Goal: Find specific page/section: Find specific page/section

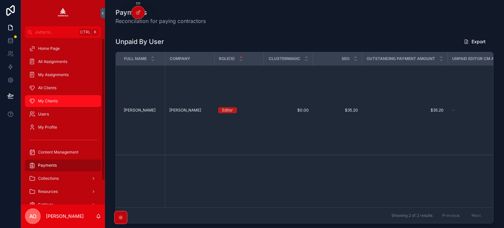
click at [43, 100] on span "My Clients" at bounding box center [48, 100] width 20 height 5
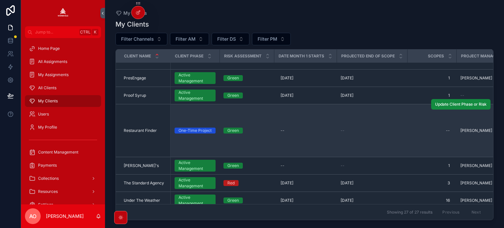
scroll to position [613, 0]
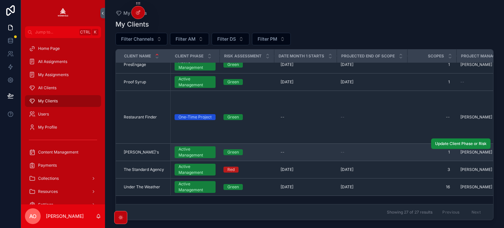
click at [151, 150] on div "[PERSON_NAME]'s [PERSON_NAME]'s" at bounding box center [145, 152] width 43 height 5
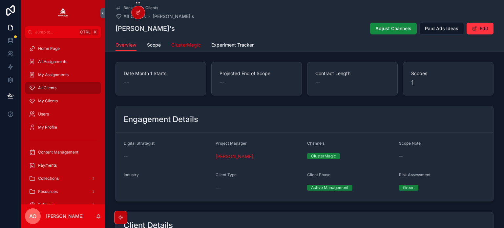
click at [176, 44] on span "ClusterMagic" at bounding box center [186, 45] width 30 height 7
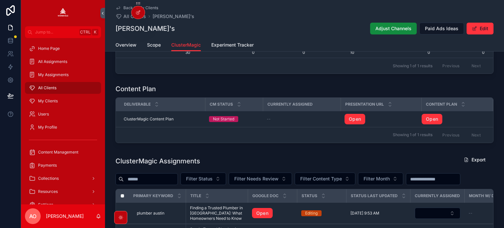
scroll to position [188, 0]
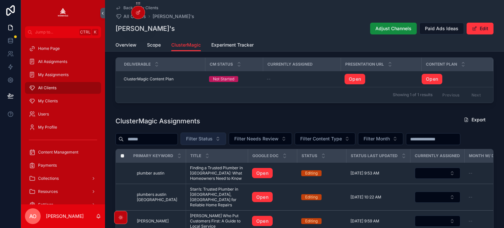
click at [213, 141] on span "Filter Status" at bounding box center [199, 139] width 27 height 7
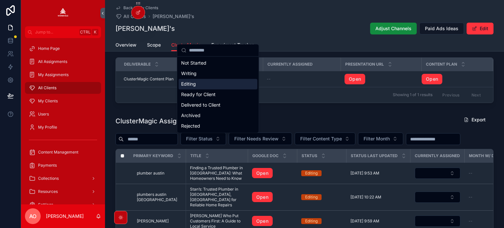
click at [195, 85] on div "Editing" at bounding box center [218, 84] width 79 height 11
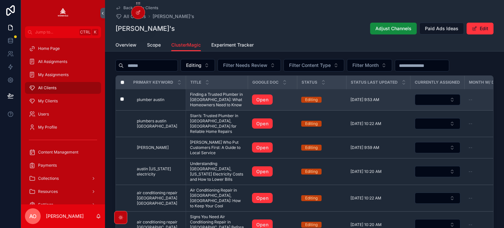
scroll to position [250, 0]
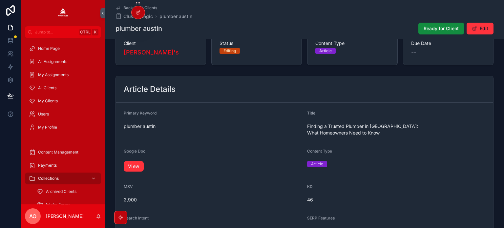
scroll to position [66, 0]
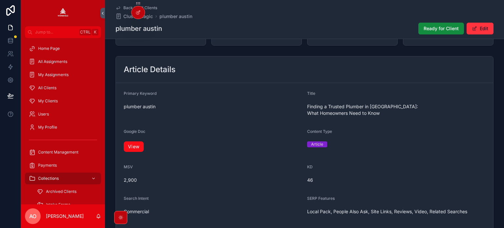
click at [134, 143] on link "View" at bounding box center [134, 146] width 20 height 11
